Goal: Task Accomplishment & Management: Manage account settings

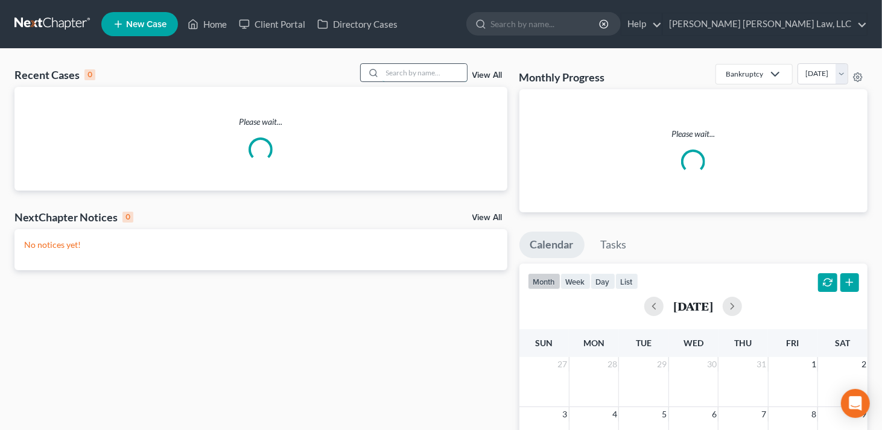
click at [400, 72] on input "search" at bounding box center [424, 72] width 84 height 17
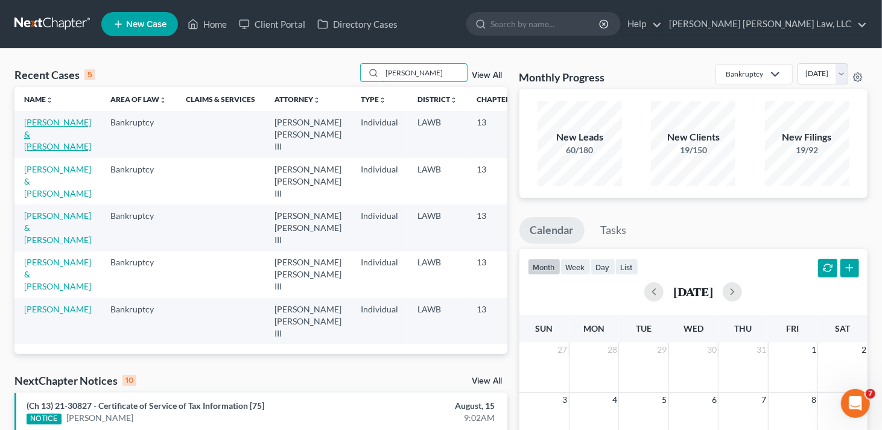
type input "[PERSON_NAME]"
click at [34, 141] on link "[PERSON_NAME] & [PERSON_NAME]" at bounding box center [57, 134] width 67 height 34
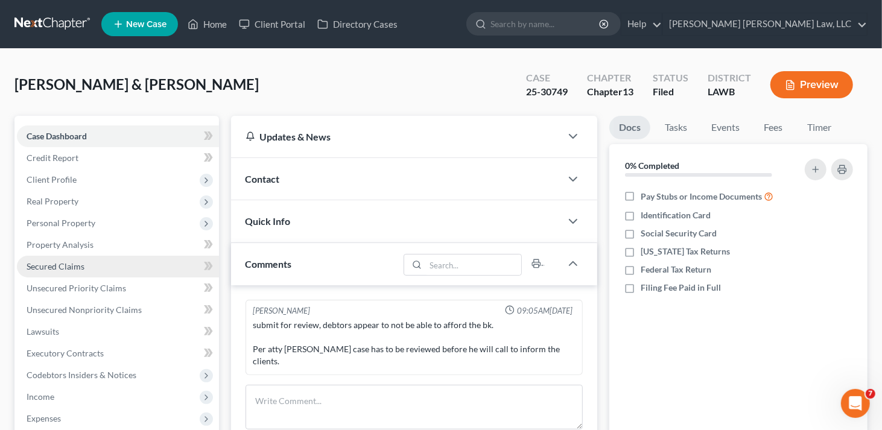
scroll to position [231, 0]
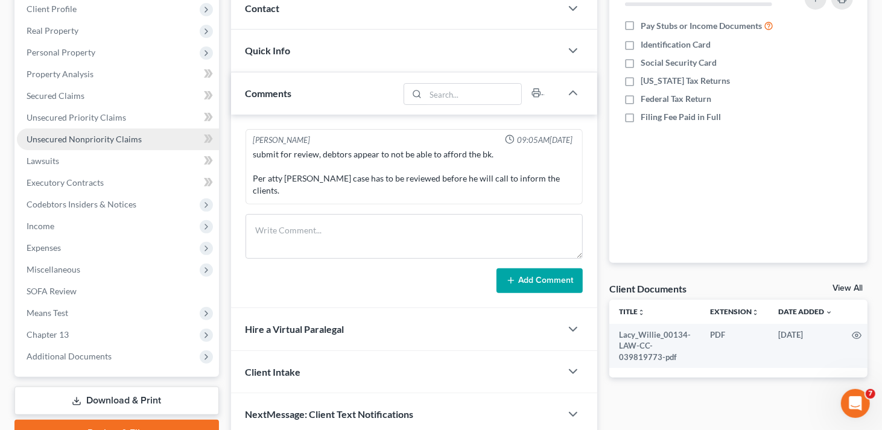
click at [69, 141] on span "Unsecured Nonpriority Claims" at bounding box center [84, 139] width 115 height 10
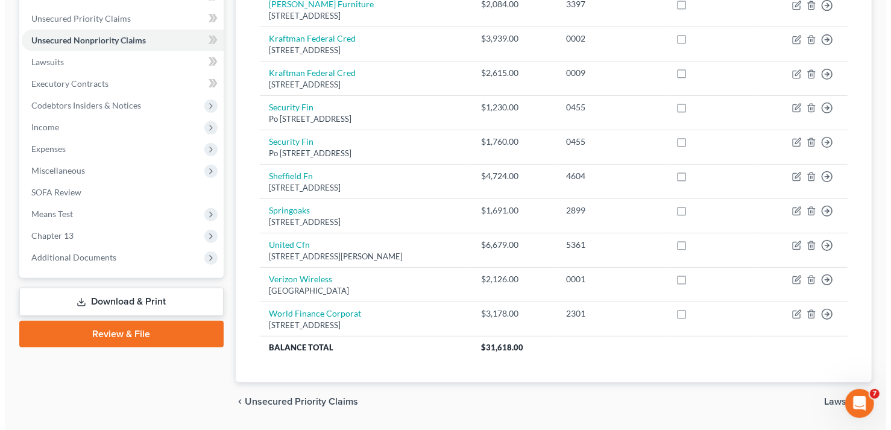
scroll to position [243, 0]
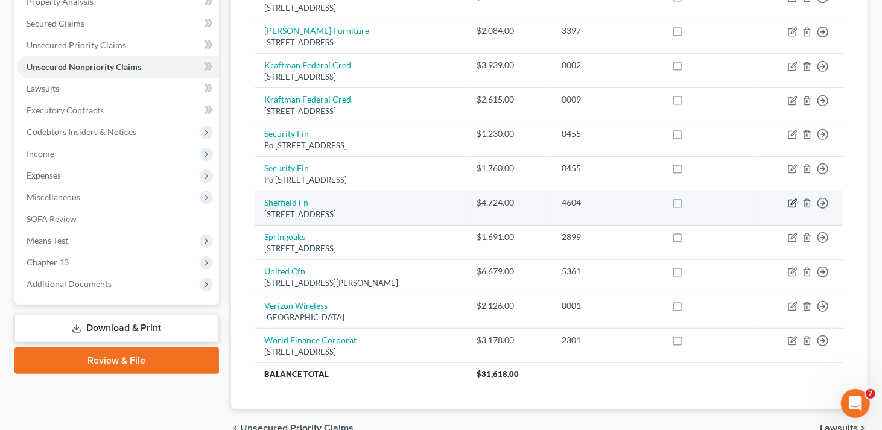
click at [793, 201] on icon "button" at bounding box center [793, 202] width 5 height 5
select select "28"
select select "0"
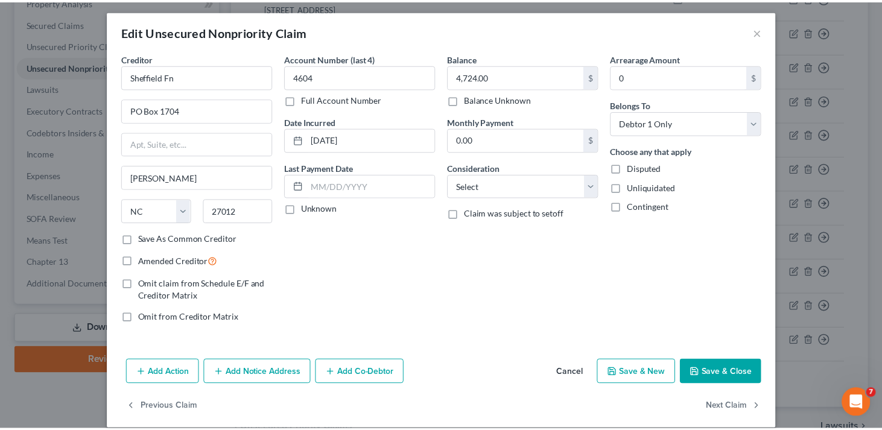
scroll to position [0, 0]
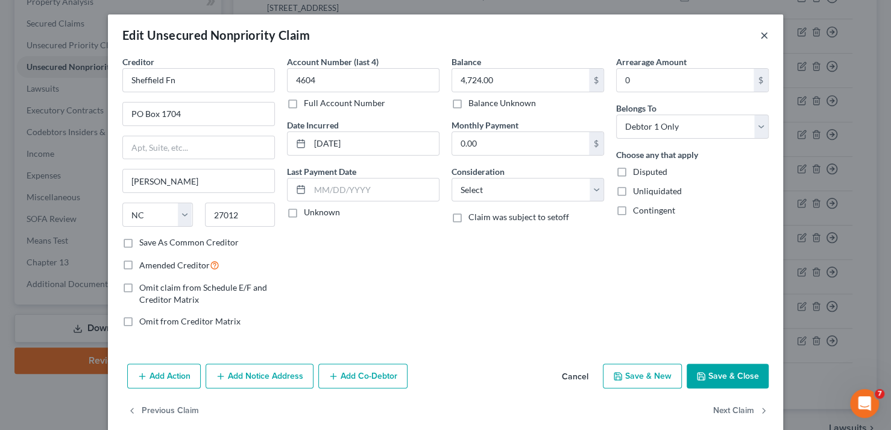
click at [760, 37] on button "×" at bounding box center [764, 35] width 8 height 14
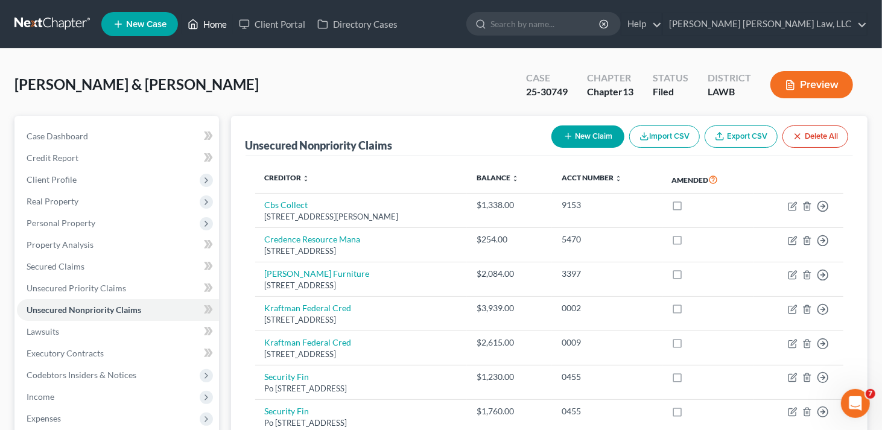
click at [212, 24] on link "Home" at bounding box center [207, 24] width 51 height 22
